Goal: Task Accomplishment & Management: Use online tool/utility

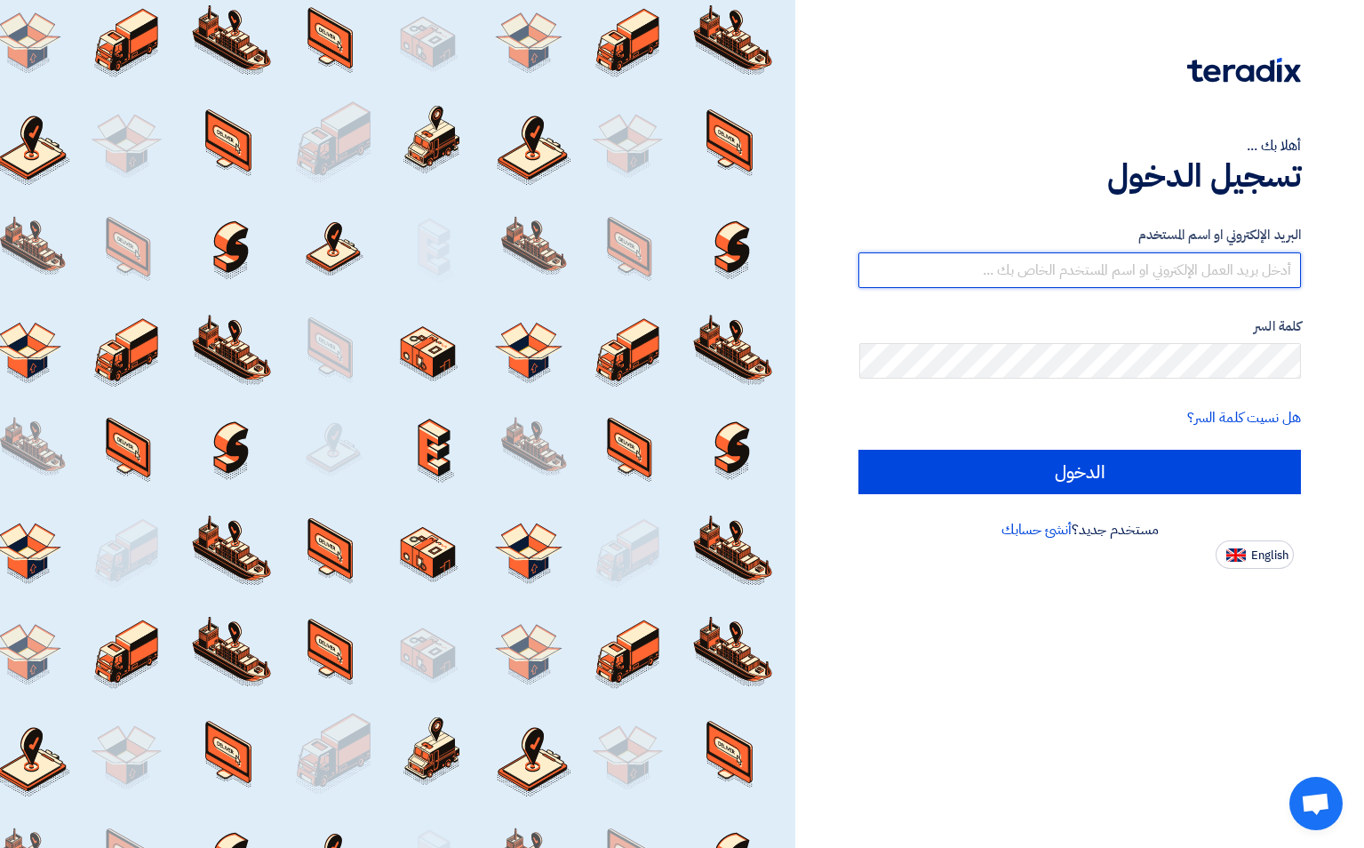
type input "[EMAIL_ADDRESS][DOMAIN_NAME]"
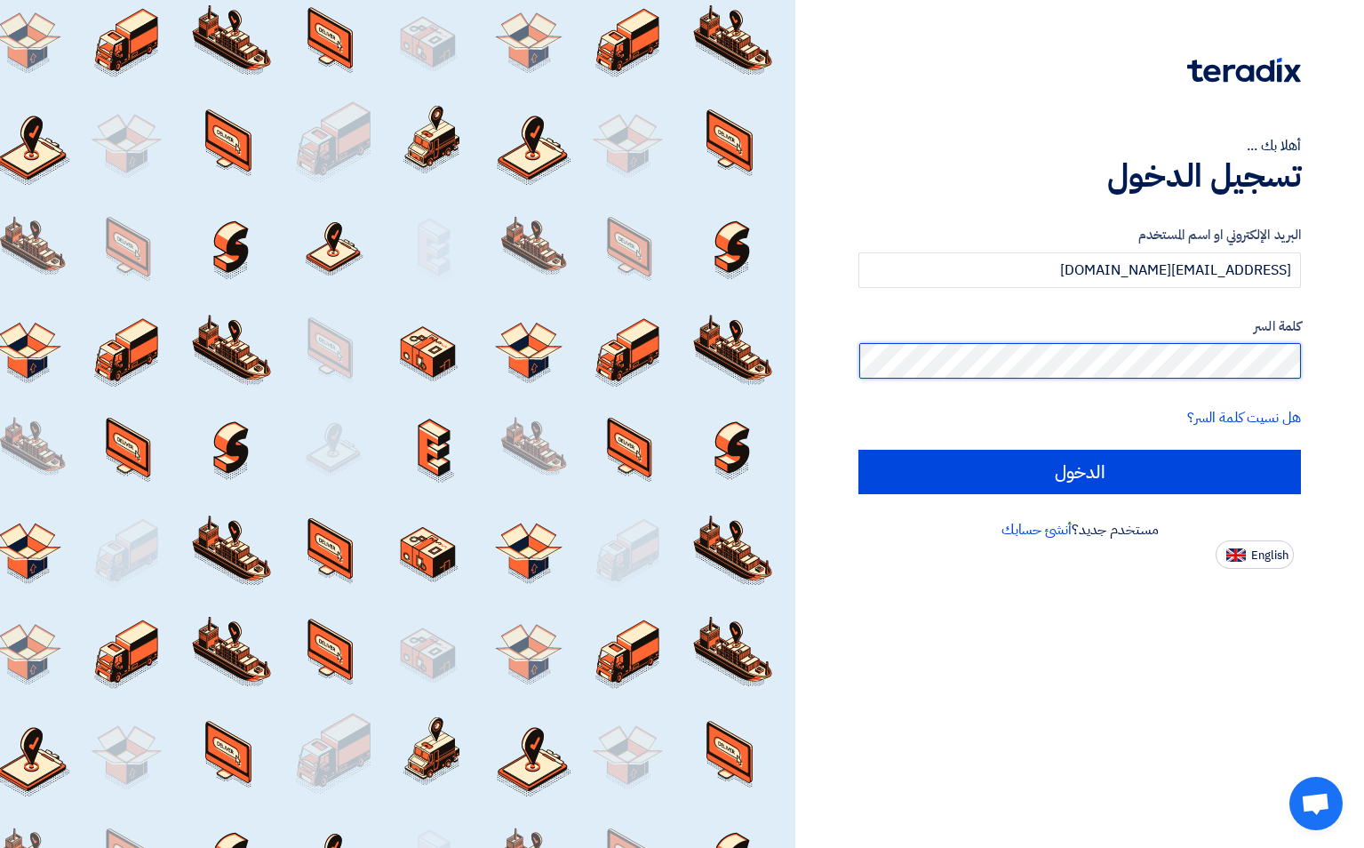
click at [1080, 471] on input "الدخول" at bounding box center [1080, 472] width 443 height 44
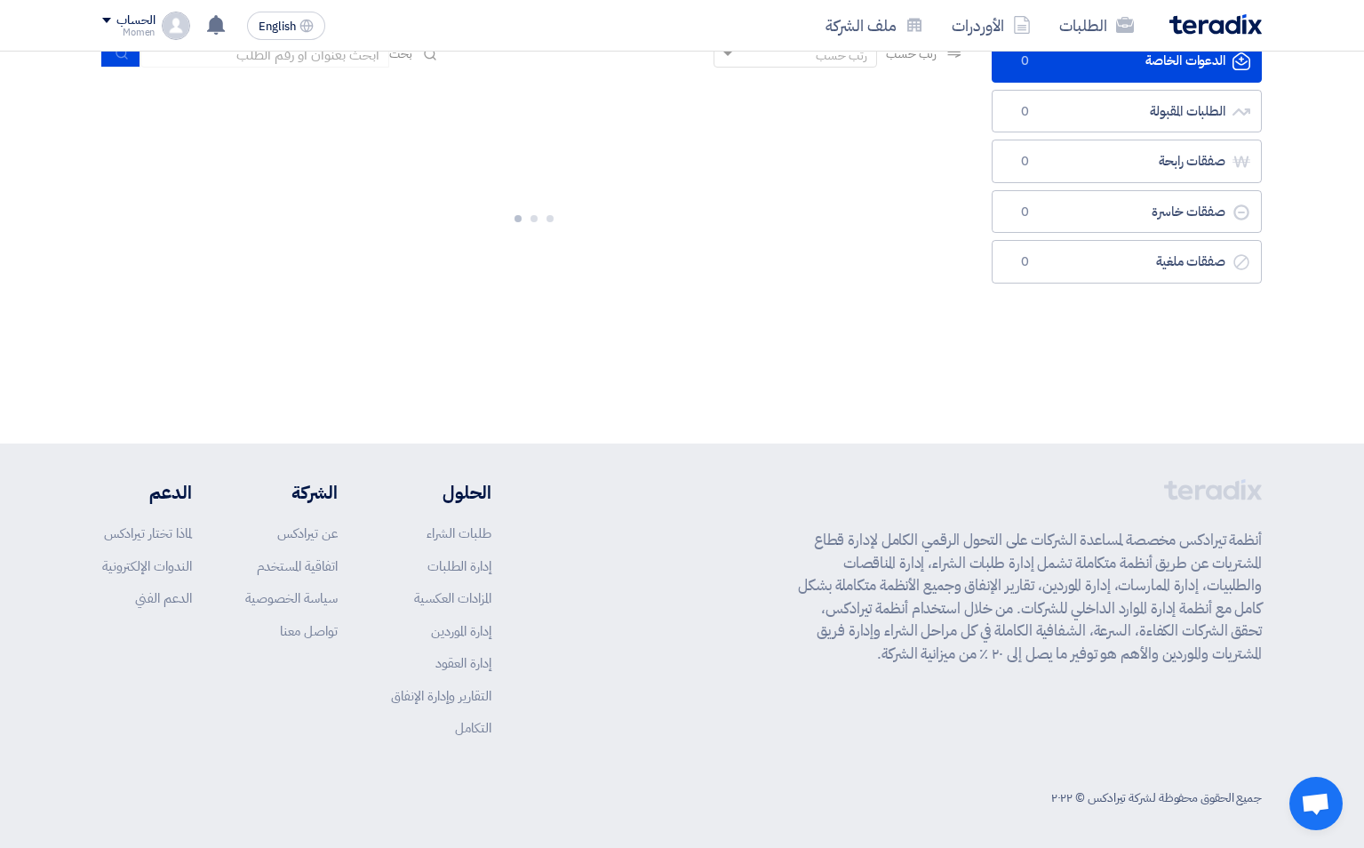
click at [1091, 465] on footer "أنظمة تيرادكس مخصصة لمساعدة الشركات على التحول الرقمي الكامل لإدارة قطاع المشتر…" at bounding box center [682, 648] width 1364 height 408
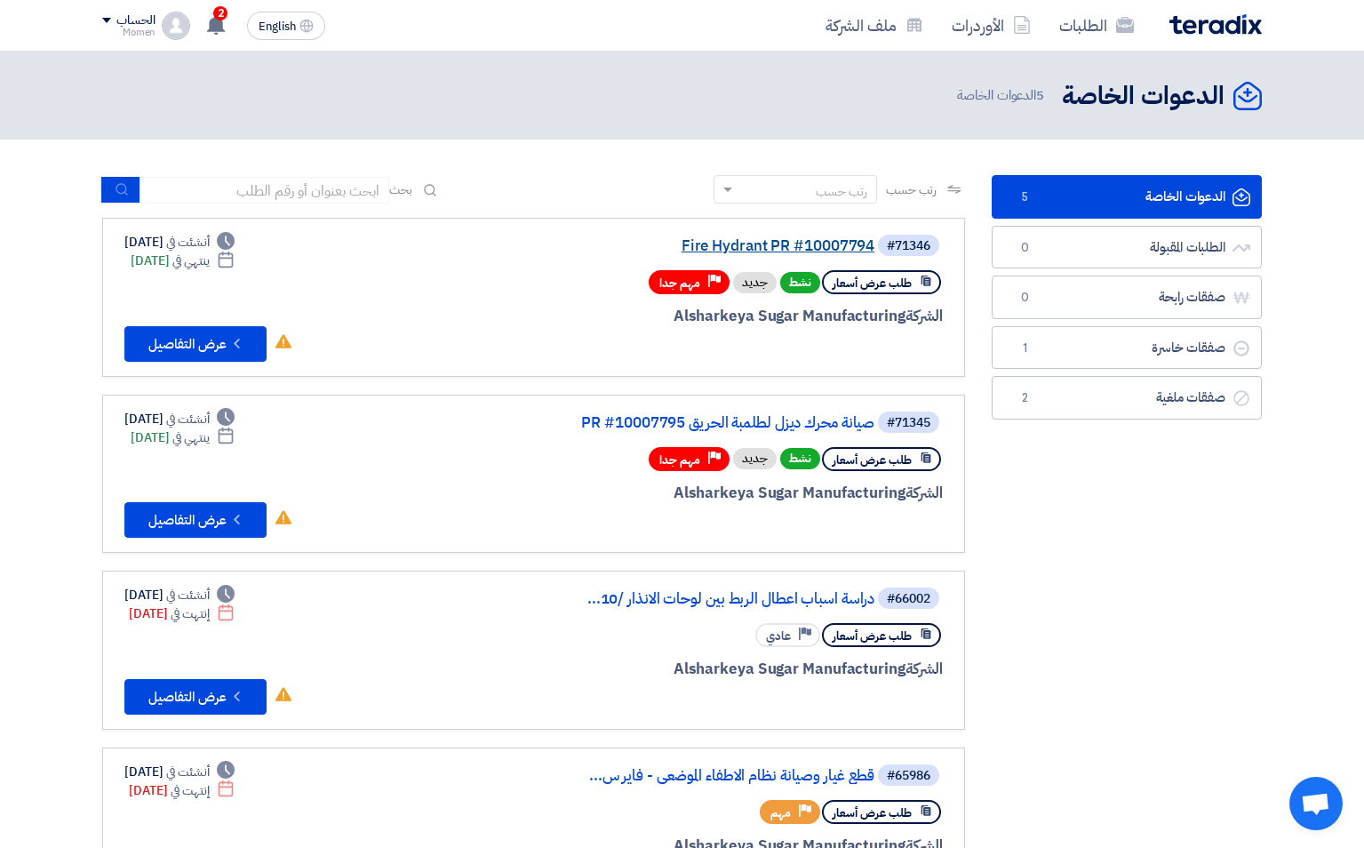
click at [802, 250] on link "Fire Hydrant PR #10007794" at bounding box center [697, 246] width 356 height 16
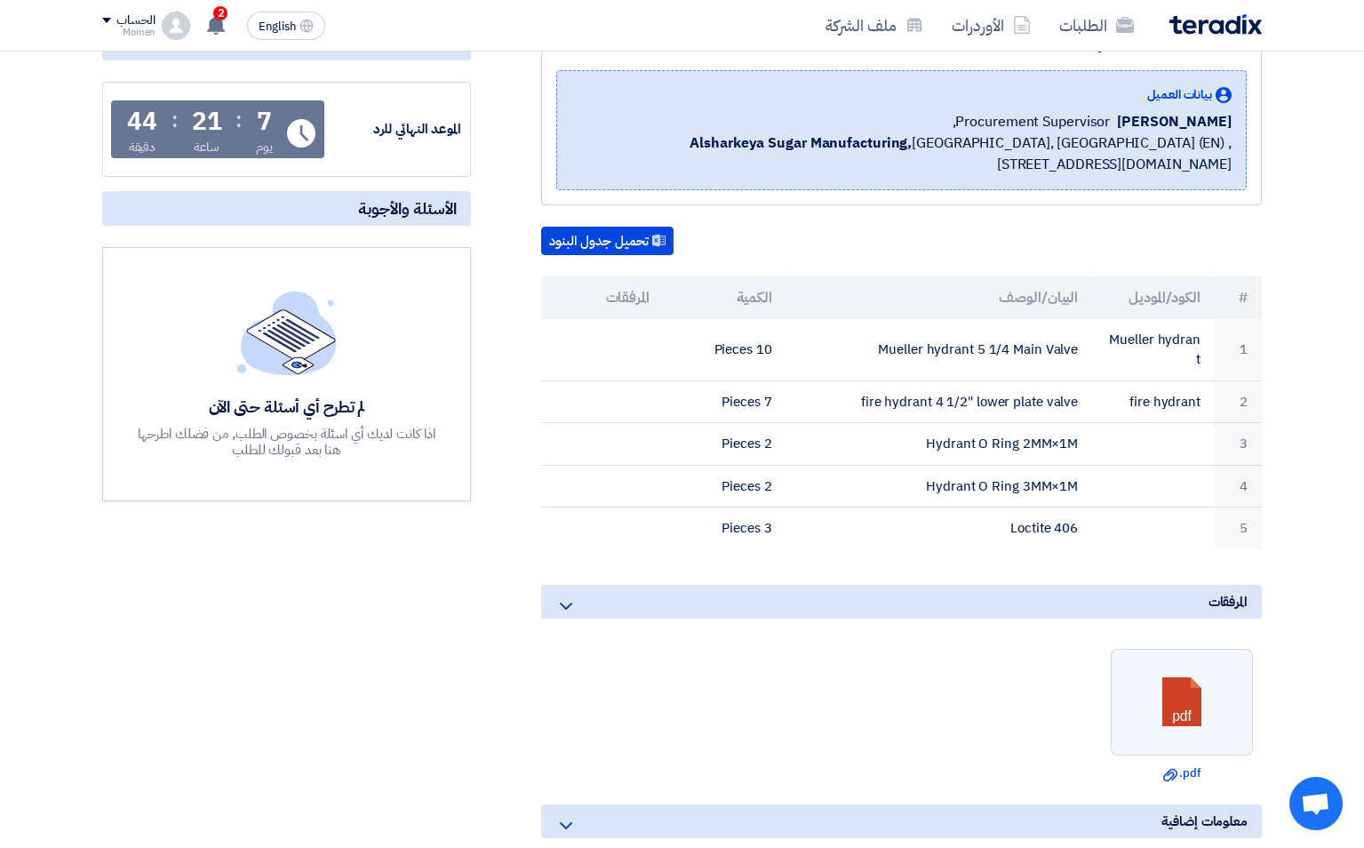
scroll to position [269, 0]
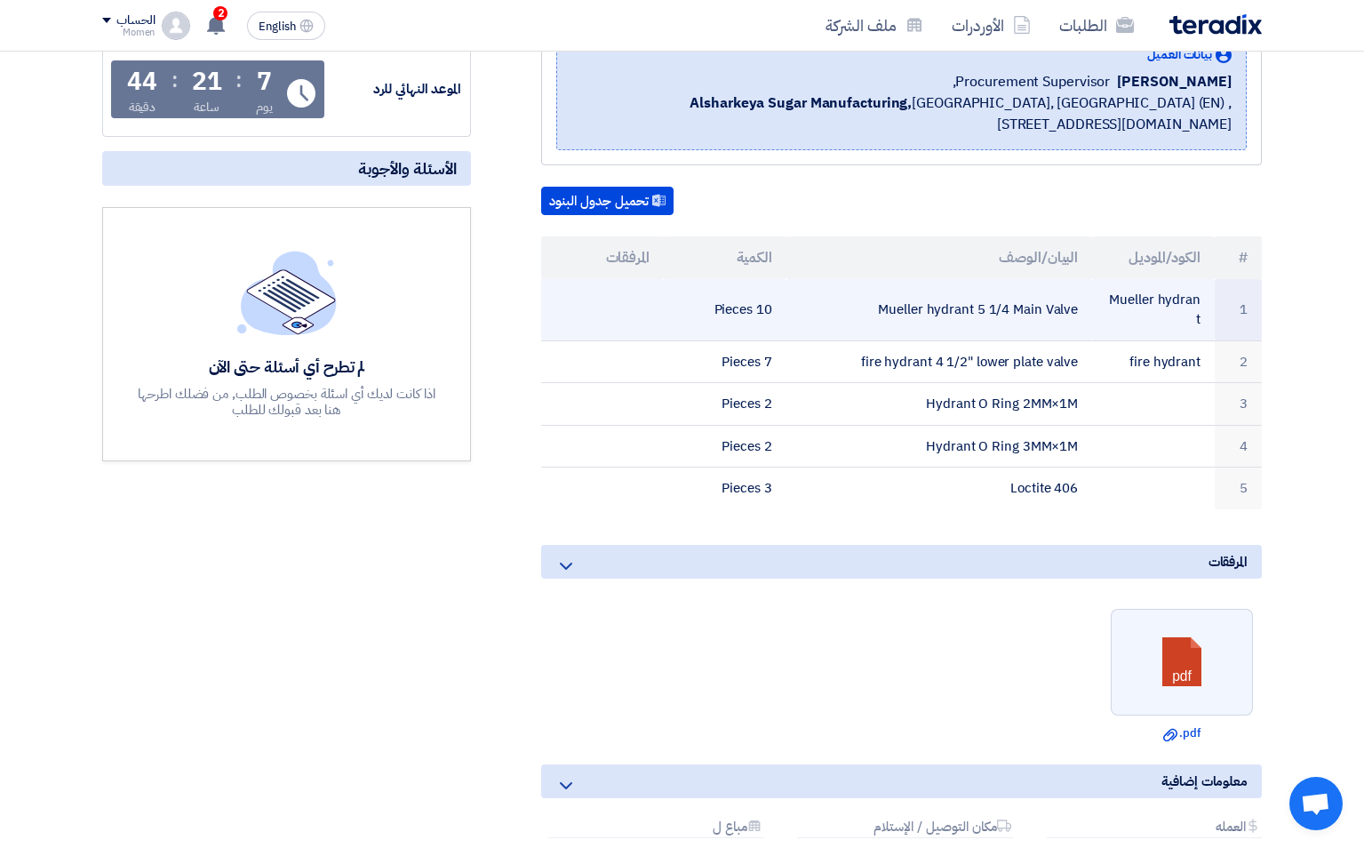
drag, startPoint x: 1109, startPoint y: 299, endPoint x: 1201, endPoint y: 295, distance: 91.6
click at [1201, 295] on td "Mueller hydrant" at bounding box center [1153, 310] width 123 height 62
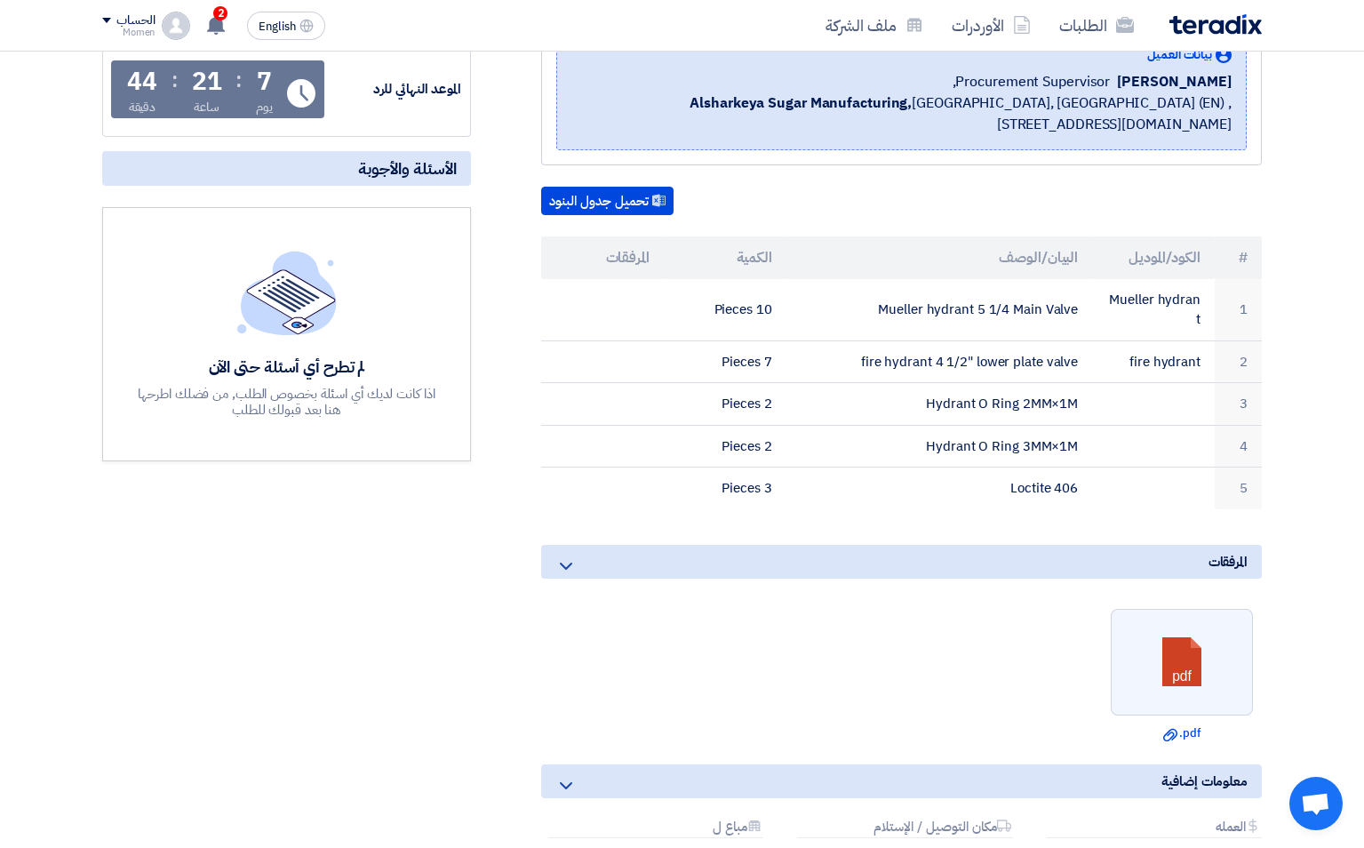
click at [1319, 296] on section "Fire Hydrant PR #10007794 بيانات العميل [PERSON_NAME] Procurement Supervisor, A…" at bounding box center [682, 507] width 1364 height 1127
click at [1164, 639] on link at bounding box center [1183, 663] width 142 height 107
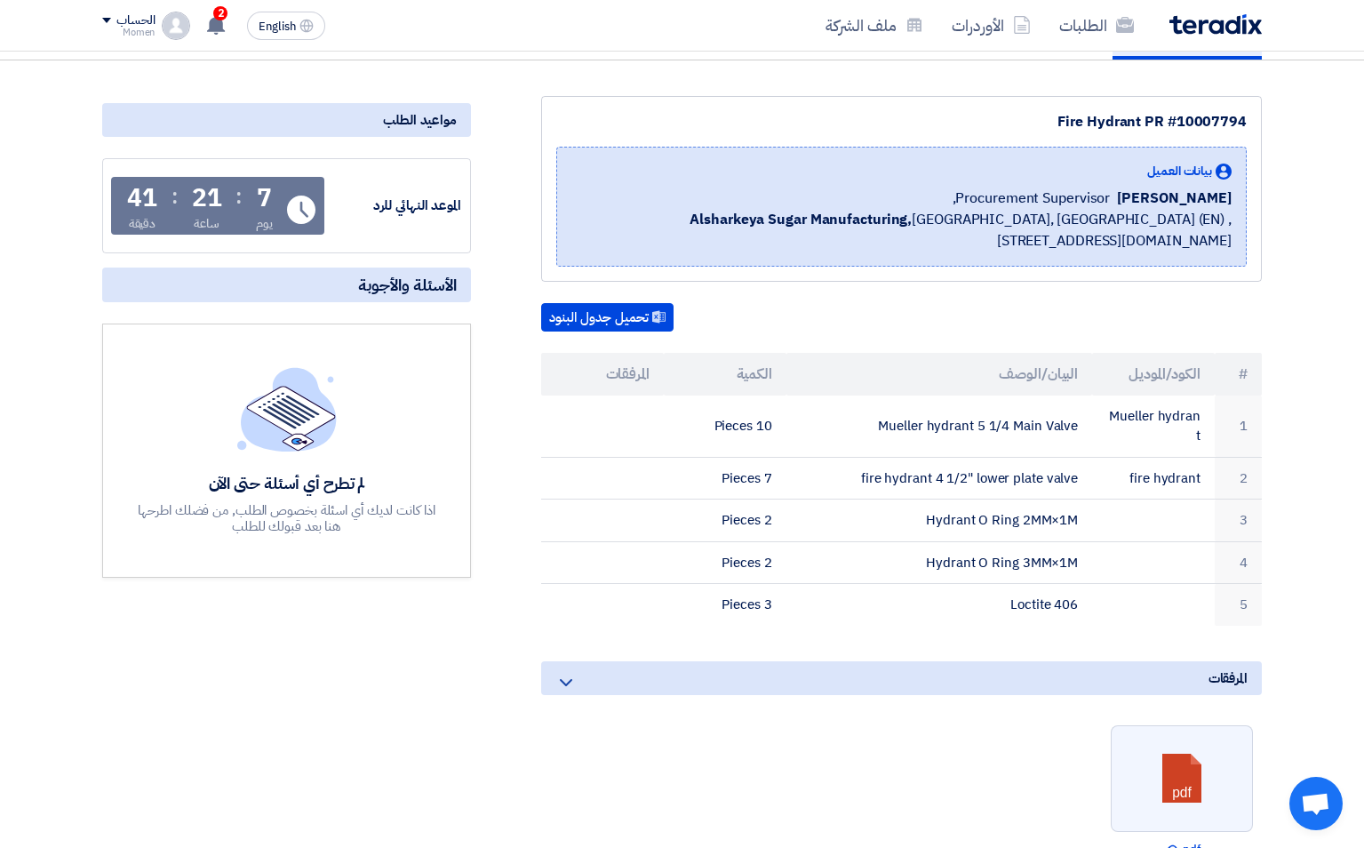
scroll to position [154, 0]
